Goal: Information Seeking & Learning: Learn about a topic

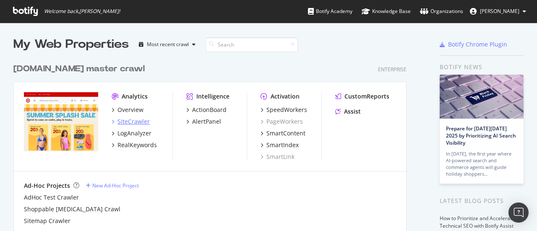
click at [143, 122] on div "SiteCrawler" at bounding box center [133, 121] width 32 height 8
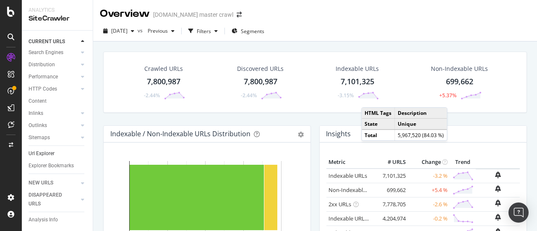
click at [57, 149] on link "Url Explorer" at bounding box center [58, 153] width 58 height 9
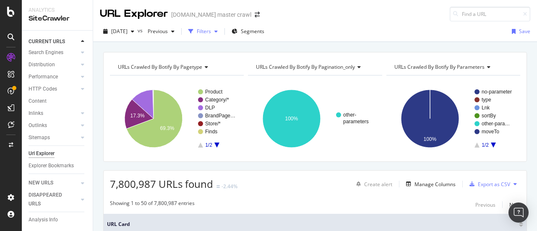
click at [211, 29] on div "Filters" at bounding box center [204, 31] width 14 height 7
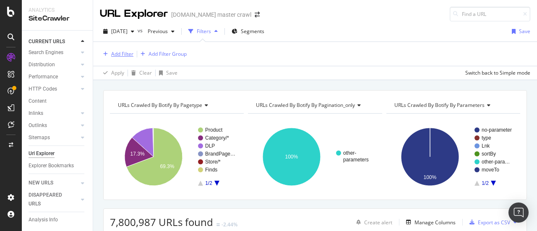
click at [114, 55] on div "Add Filter" at bounding box center [122, 53] width 22 height 7
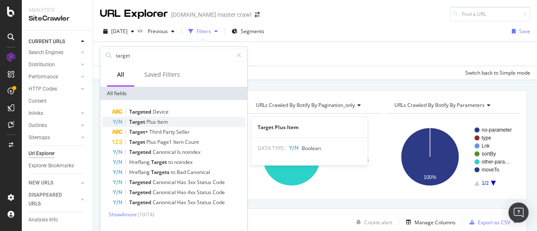
type input "target"
click at [189, 122] on div "Target Plus Item" at bounding box center [178, 122] width 133 height 10
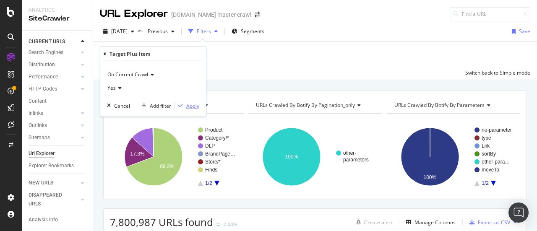
click at [191, 105] on div "Apply" at bounding box center [192, 105] width 13 height 7
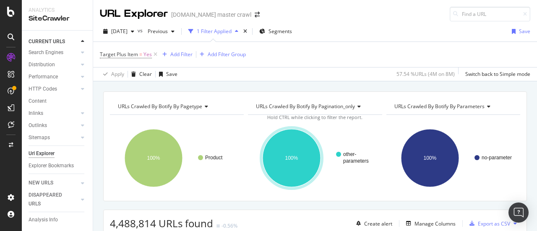
click at [206, 104] on icon at bounding box center [205, 106] width 6 height 5
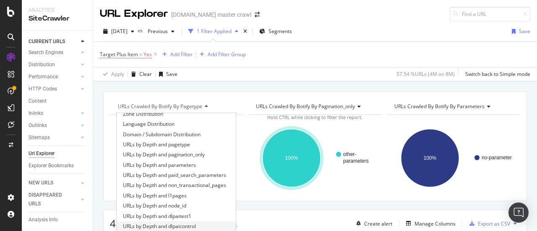
scroll to position [231, 0]
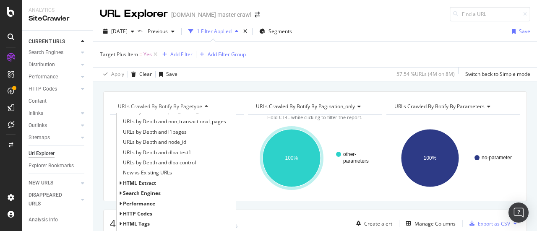
click at [157, 194] on span "Search Engines" at bounding box center [142, 192] width 38 height 7
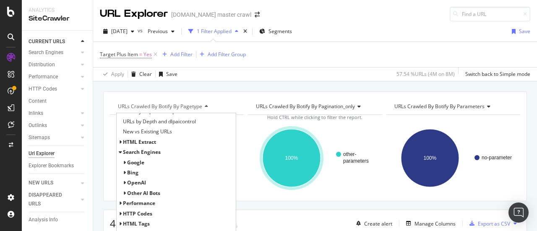
click at [135, 162] on span "Google" at bounding box center [135, 162] width 17 height 7
